Goal: Task Accomplishment & Management: Complete application form

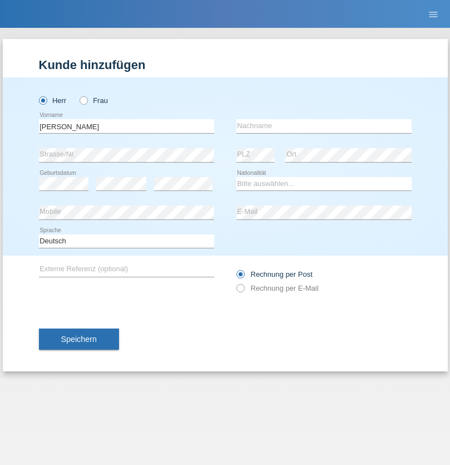
type input "[PERSON_NAME]"
click at [324, 126] on input "text" at bounding box center [324, 126] width 175 height 14
type input "Sümer"
select select "TR"
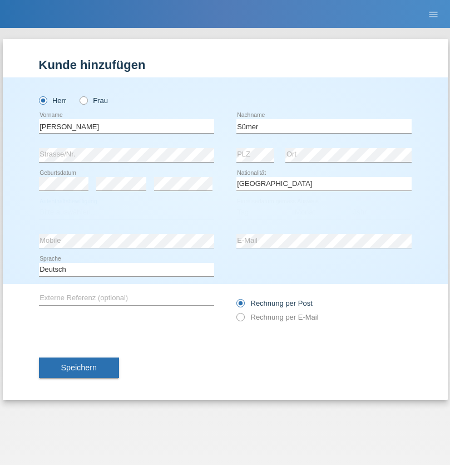
select select "C"
select select "13"
select select "12"
select select "2014"
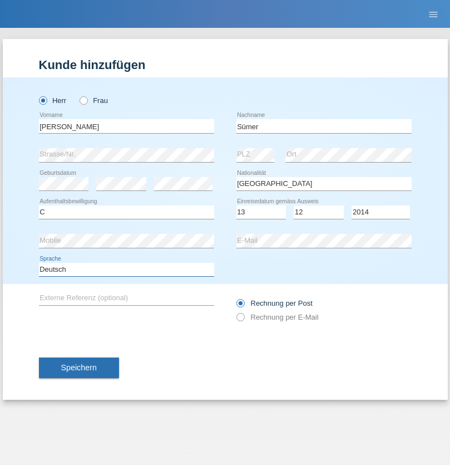
select select "en"
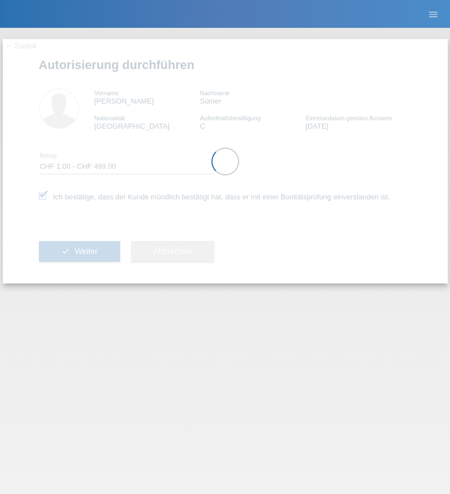
select select "1"
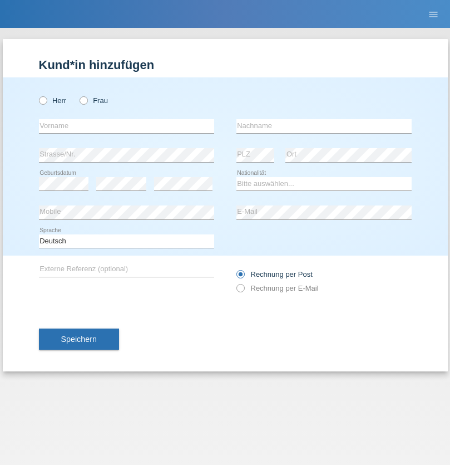
radio input "true"
click at [126, 126] on input "text" at bounding box center [126, 126] width 175 height 14
type input "[PERSON_NAME]"
click at [324, 126] on input "text" at bounding box center [324, 126] width 175 height 14
type input "Sümer"
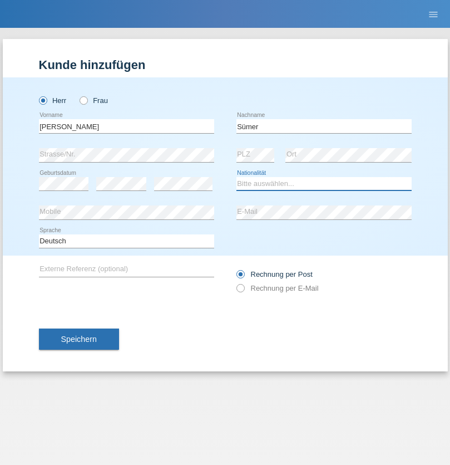
select select "TR"
select select "C"
select select "13"
select select "12"
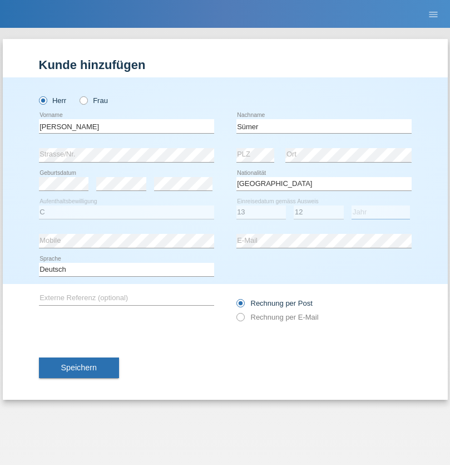
select select "2014"
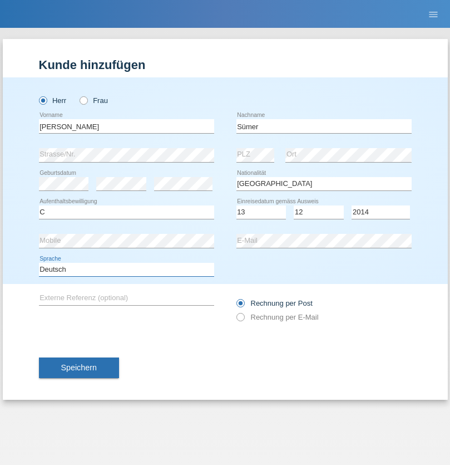
select select "en"
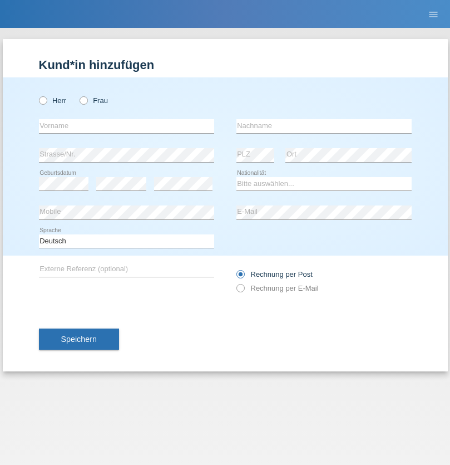
radio input "true"
click at [126, 126] on input "text" at bounding box center [126, 126] width 175 height 14
type input "Chiara Maria"
click at [324, 126] on input "text" at bounding box center [324, 126] width 175 height 14
type input "Recine"
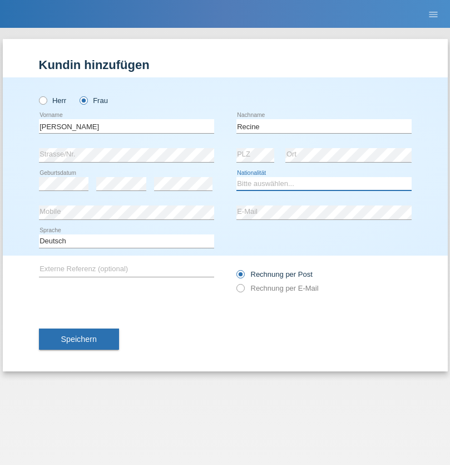
select select "CH"
radio input "true"
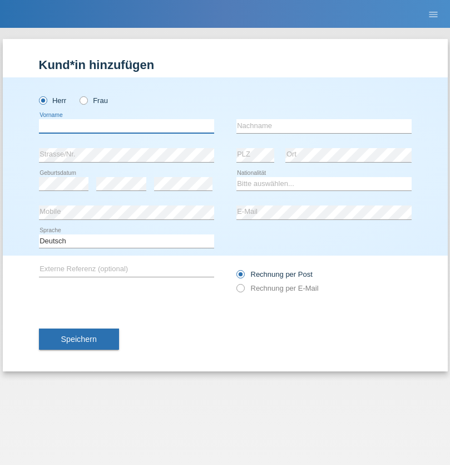
click at [126, 126] on input "text" at bounding box center [126, 126] width 175 height 14
type input "Christof"
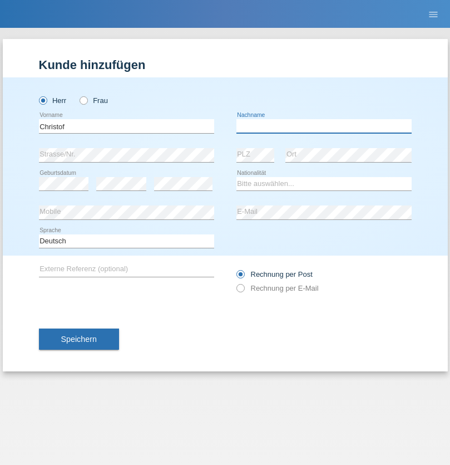
click at [324, 126] on input "text" at bounding box center [324, 126] width 175 height 14
type input "[PERSON_NAME]"
select select "CH"
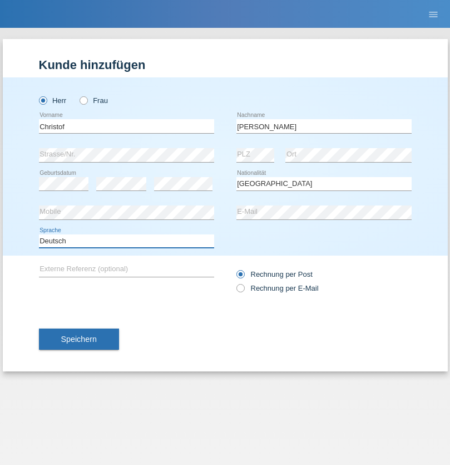
select select "en"
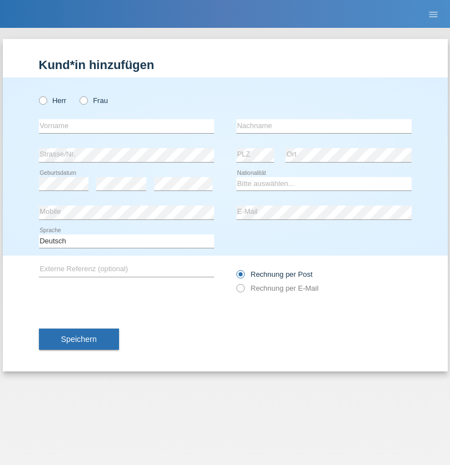
radio input "true"
click at [126, 126] on input "text" at bounding box center [126, 126] width 175 height 14
type input "Qashqo"
click at [324, 126] on input "text" at bounding box center [324, 126] width 175 height 14
type input "hassan"
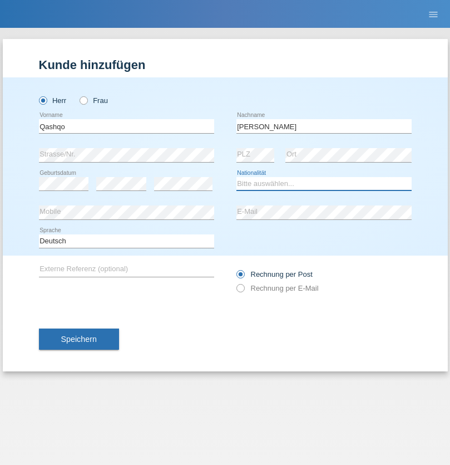
select select "CH"
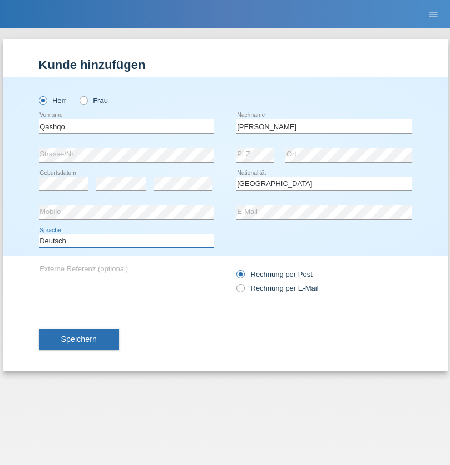
select select "en"
